Goal: Check status

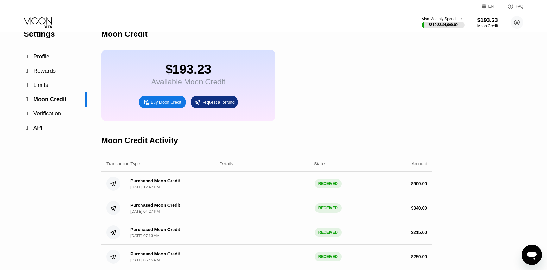
scroll to position [15, 0]
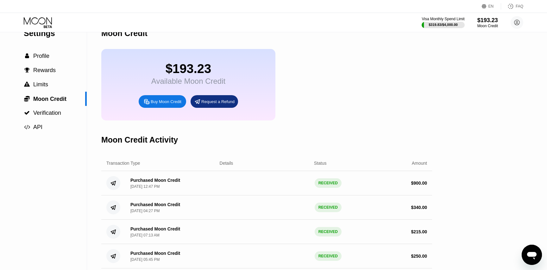
click at [53, 58] on div " Profile" at bounding box center [43, 56] width 87 height 7
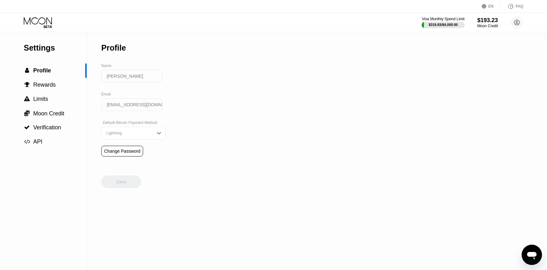
click at [38, 23] on icon at bounding box center [38, 22] width 29 height 11
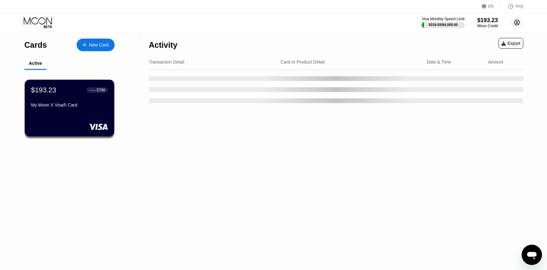
click at [513, 21] on circle at bounding box center [516, 22] width 13 height 13
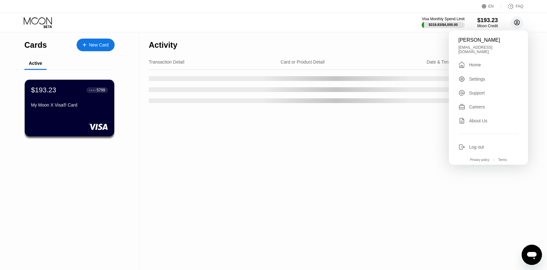
click at [513, 21] on circle at bounding box center [516, 22] width 13 height 13
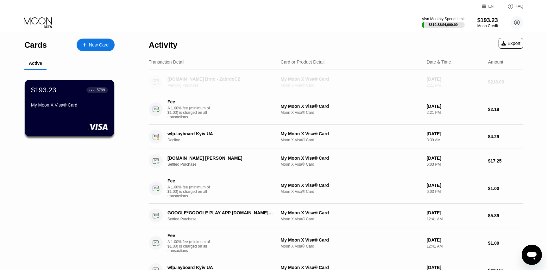
drag, startPoint x: 453, startPoint y: 80, endPoint x: 406, endPoint y: 79, distance: 47.1
click at [406, 81] on div "[DOMAIN_NAME] Brno - ZabrdoCZ Pending Purchase My Moon X Visa® Card Moon X Visa…" at bounding box center [336, 82] width 374 height 24
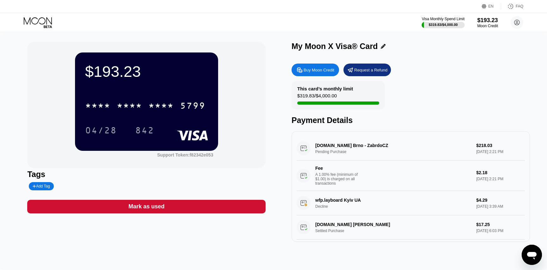
drag, startPoint x: 473, startPoint y: 145, endPoint x: 497, endPoint y: 145, distance: 24.0
click at [497, 145] on div "[DOMAIN_NAME] Brno - ZabrdoCZ Pending Purchase $218.03 [DATE] 2:21 PM Fee A 1.0…" at bounding box center [410, 163] width 228 height 55
drag, startPoint x: 491, startPoint y: 145, endPoint x: 465, endPoint y: 131, distance: 29.0
click at [474, 145] on div "[DOMAIN_NAME] Brno - ZabrdoCZ Pending Purchase $218.03 [DATE] 2:21 PM Fee A 1.0…" at bounding box center [410, 163] width 228 height 55
click at [278, 132] on div "$193.23 * * * * * * * * * * * * 5799 04/28 842 Support Token: f82342e053 Tags A…" at bounding box center [273, 142] width 492 height 200
